Goal: Task Accomplishment & Management: Complete application form

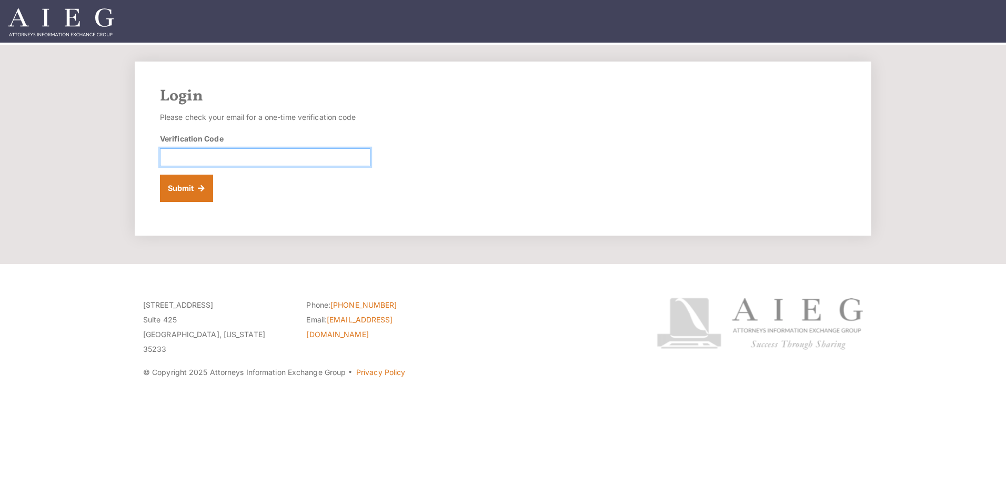
click at [181, 159] on input "Verification Code" at bounding box center [265, 157] width 210 height 18
click at [266, 204] on div "Login Please check your email for a one-time verification code Verification Cod…" at bounding box center [503, 149] width 736 height 174
click at [227, 163] on input "Verification Code" at bounding box center [265, 157] width 210 height 18
click at [186, 157] on input "Verification Code" at bounding box center [265, 157] width 210 height 18
paste input "852072"
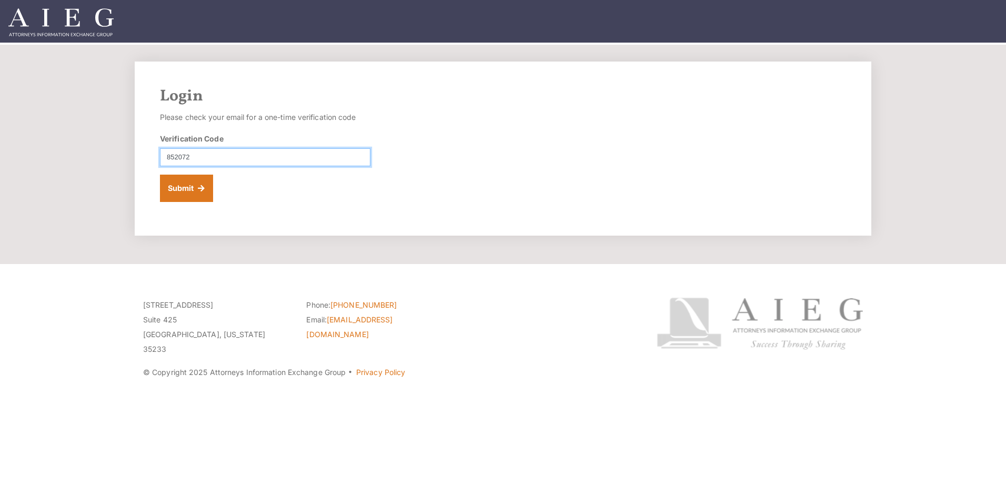
click at [165, 159] on input "852072" at bounding box center [265, 157] width 210 height 18
type input "852072"
click at [160, 175] on button "Submit" at bounding box center [186, 188] width 53 height 27
click at [193, 189] on button "Submit" at bounding box center [186, 188] width 53 height 27
click at [206, 160] on input "Verification Code" at bounding box center [265, 157] width 210 height 18
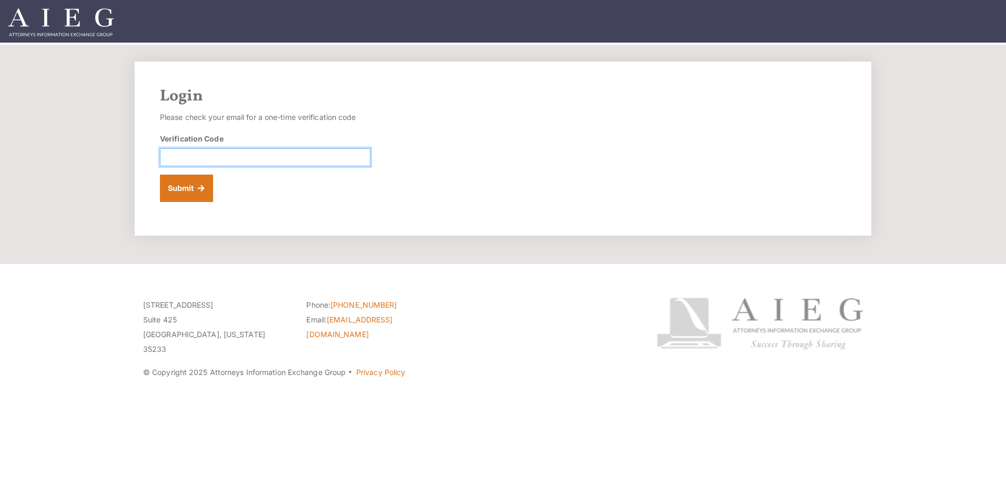
paste input "039987"
type input "039987"
click at [180, 191] on button "Submit" at bounding box center [186, 188] width 53 height 27
